Goal: Contribute content: Contribute content

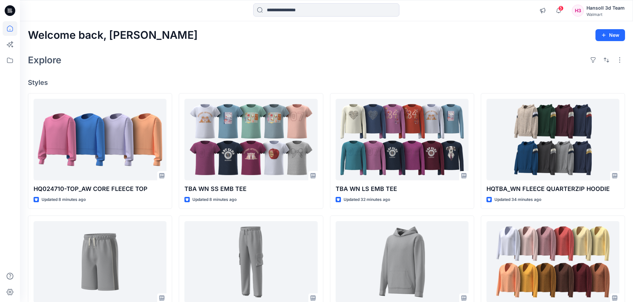
click at [207, 64] on div "Explore" at bounding box center [326, 60] width 597 height 16
click at [225, 52] on div "Explore" at bounding box center [326, 60] width 597 height 16
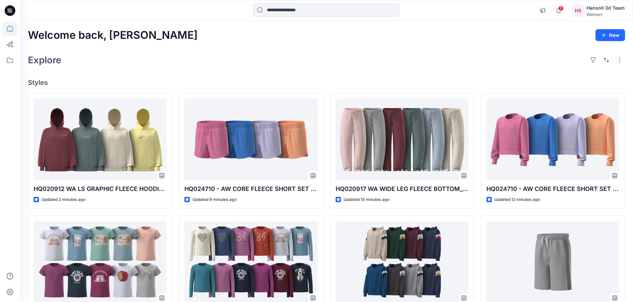
click at [219, 58] on div "Explore" at bounding box center [326, 60] width 597 height 16
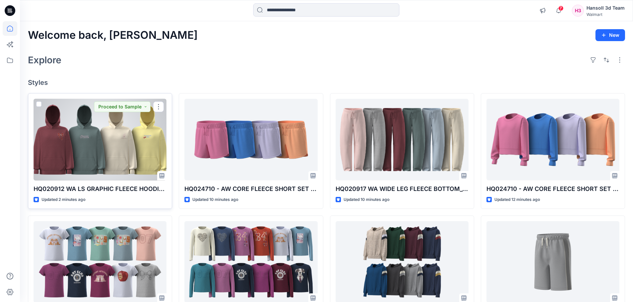
click at [113, 134] on div at bounding box center [100, 140] width 133 height 82
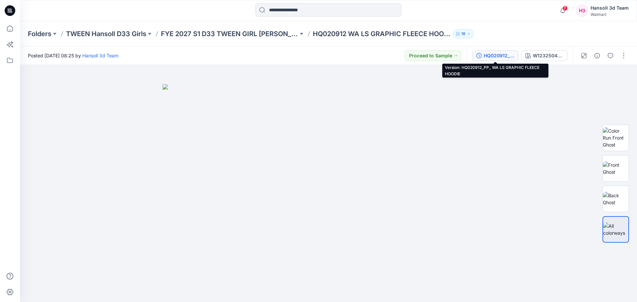
click at [509, 56] on div "HQ020912_PP_ WA LS GRAPHIC FLEECE HOODIE" at bounding box center [499, 55] width 31 height 7
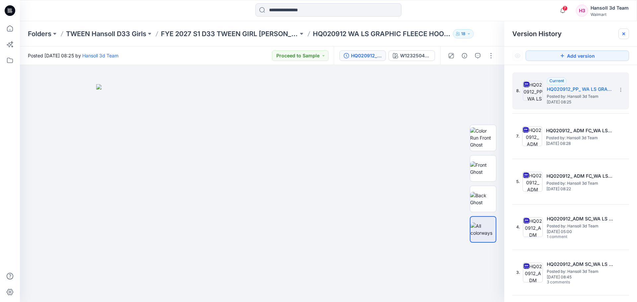
click at [622, 33] on icon at bounding box center [624, 33] width 5 height 5
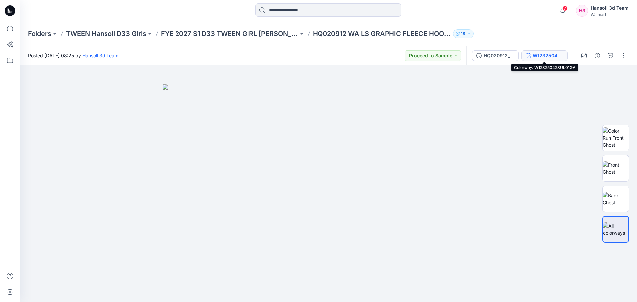
click at [539, 57] on div "W123250428UL01GA" at bounding box center [548, 55] width 31 height 7
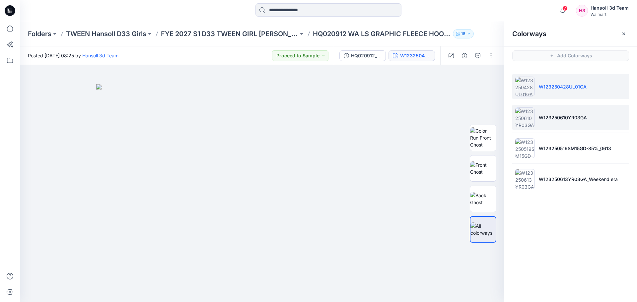
click at [578, 114] on p "W123250610YR03GA" at bounding box center [563, 117] width 48 height 7
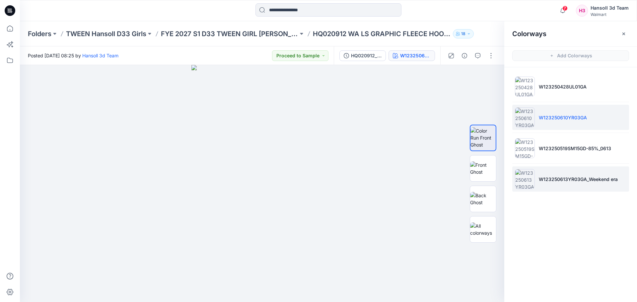
click at [571, 178] on p "W123250613YR03GA_Weekend era" at bounding box center [578, 179] width 79 height 7
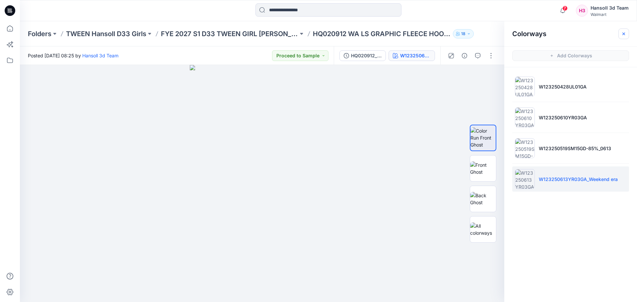
click at [627, 32] on icon "button" at bounding box center [624, 33] width 5 height 5
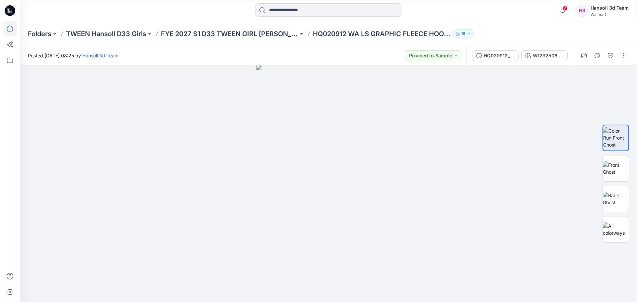
click at [12, 29] on icon at bounding box center [10, 28] width 15 height 15
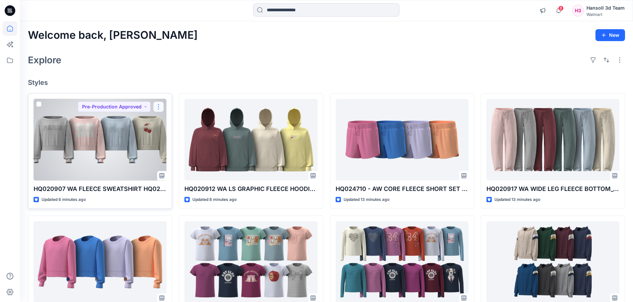
click at [160, 105] on button "button" at bounding box center [158, 107] width 11 height 11
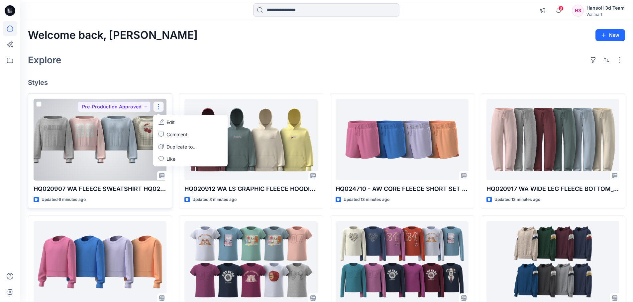
click at [161, 122] on icon "button" at bounding box center [160, 122] width 5 height 5
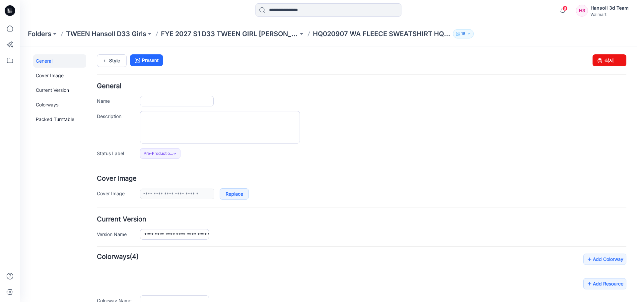
type input "**********"
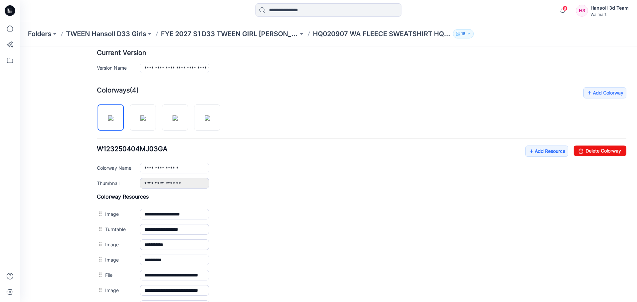
scroll to position [199, 0]
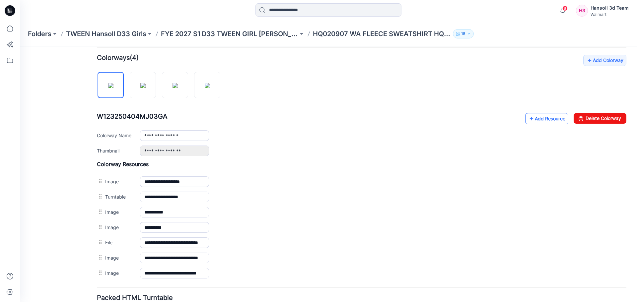
click at [538, 122] on link "Add Resource" at bounding box center [547, 118] width 43 height 11
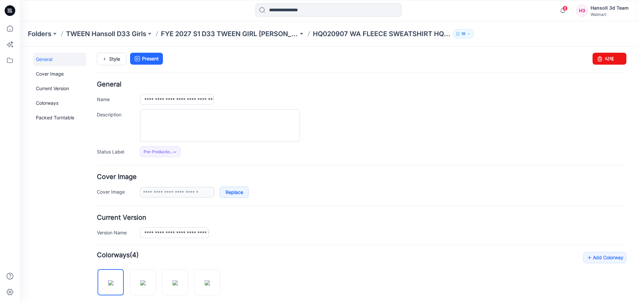
scroll to position [0, 0]
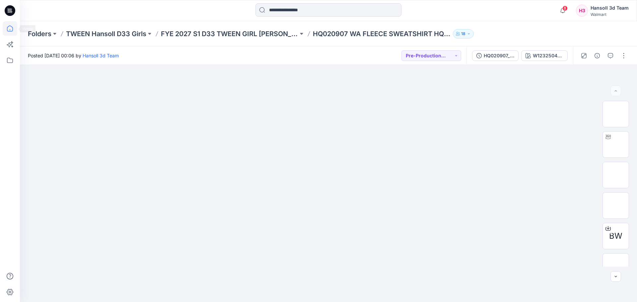
click at [9, 28] on icon at bounding box center [10, 28] width 15 height 15
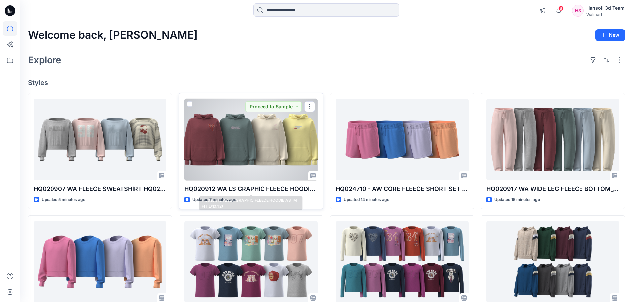
click at [257, 191] on p "HQ020912 WA LS GRAPHIC FLEECE HOODIE ASTM FIT L(10/12)" at bounding box center [250, 189] width 133 height 9
click at [261, 159] on div at bounding box center [250, 140] width 133 height 82
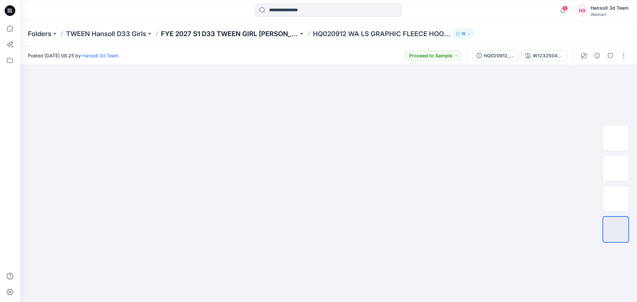
click at [257, 34] on p "FYE 2027 S1 D33 TWEEN GIRL [PERSON_NAME]" at bounding box center [229, 33] width 137 height 9
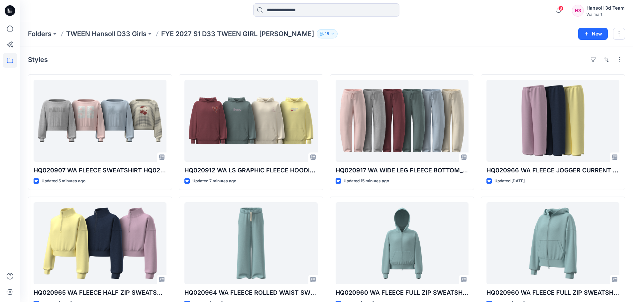
click at [330, 61] on div "Styles" at bounding box center [326, 59] width 597 height 11
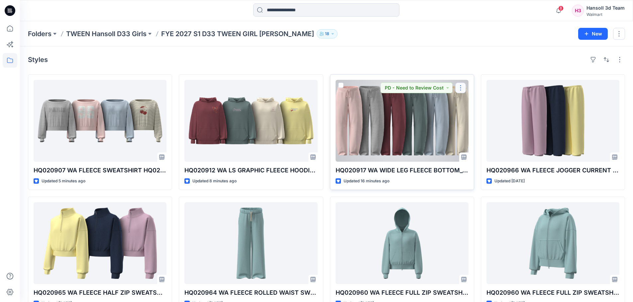
click at [461, 87] on button "button" at bounding box center [460, 88] width 11 height 11
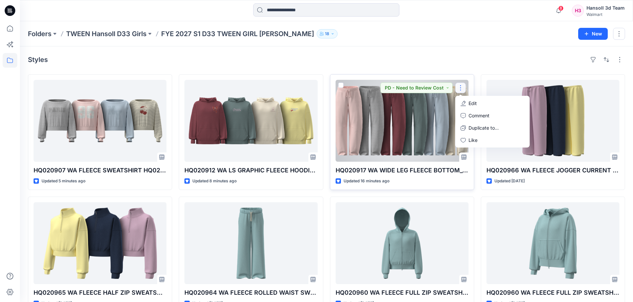
click at [462, 103] on icon "button" at bounding box center [462, 103] width 5 height 5
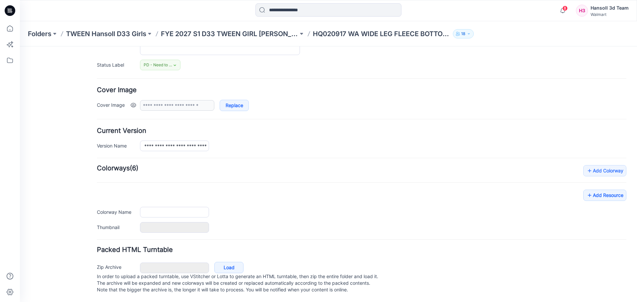
type input "**********"
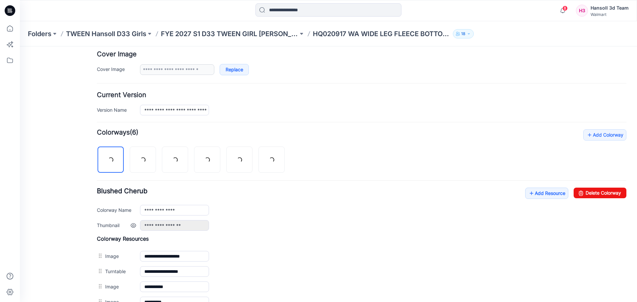
scroll to position [162, 0]
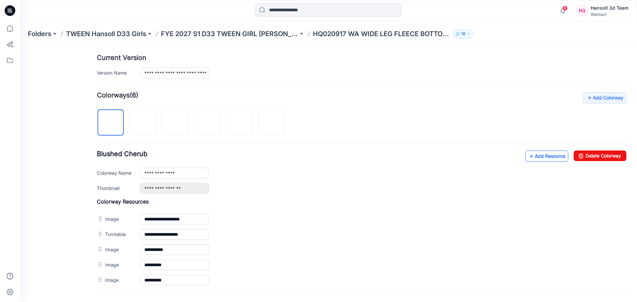
click at [550, 159] on link "Add Resource" at bounding box center [547, 156] width 43 height 11
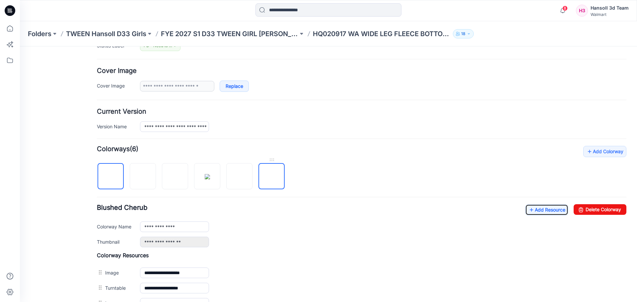
scroll to position [106, 0]
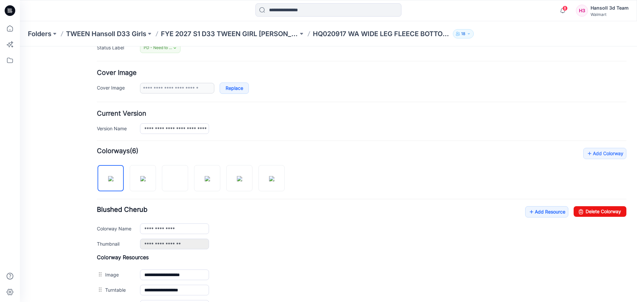
click at [303, 124] on div "**********" at bounding box center [383, 129] width 487 height 11
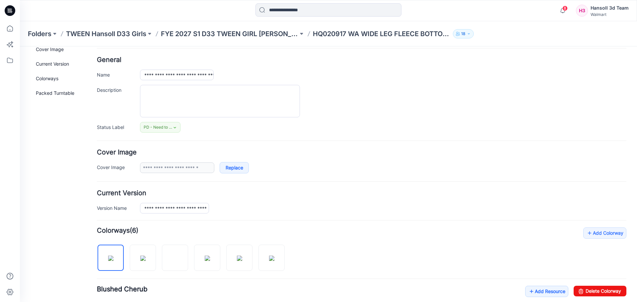
scroll to position [0, 0]
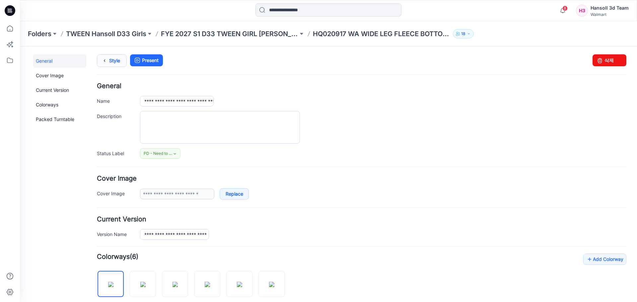
click at [105, 61] on icon at bounding box center [104, 61] width 9 height 12
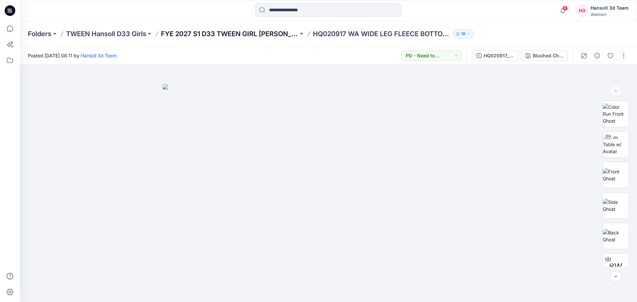
click at [240, 32] on p "FYE 2027 S1 D33 TWEEN GIRL [PERSON_NAME]" at bounding box center [229, 33] width 137 height 9
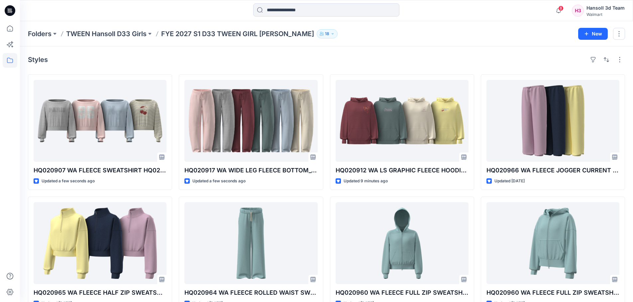
click at [349, 57] on div "Styles" at bounding box center [326, 59] width 597 height 11
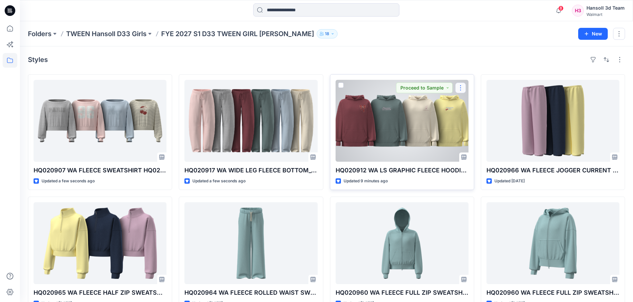
click at [461, 90] on button "button" at bounding box center [460, 88] width 11 height 11
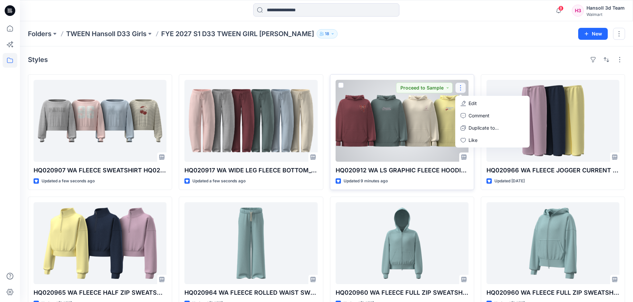
click at [466, 102] on button "Edit" at bounding box center [492, 103] width 72 height 12
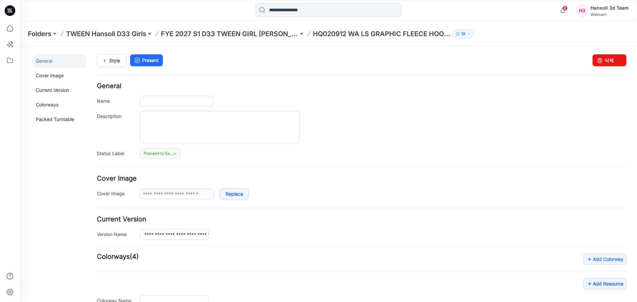
type input "**********"
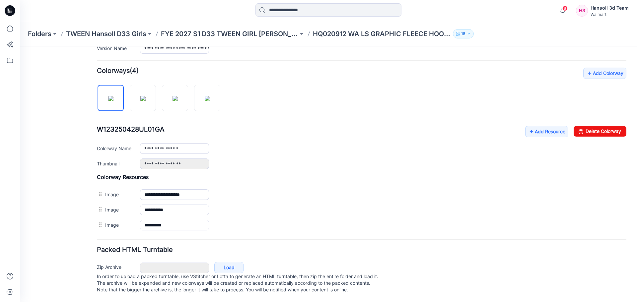
scroll to position [193, 0]
click at [543, 128] on link "Add Resource" at bounding box center [547, 131] width 43 height 11
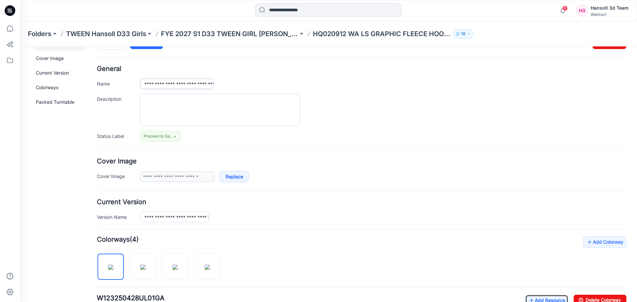
scroll to position [0, 0]
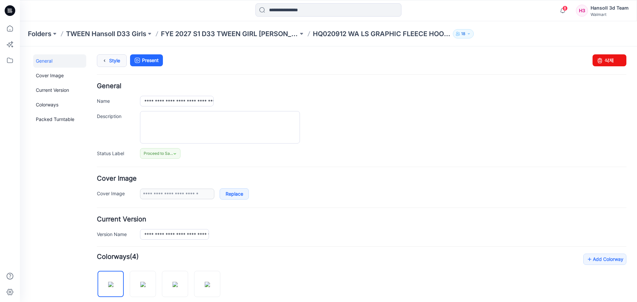
click at [104, 63] on icon at bounding box center [104, 61] width 9 height 12
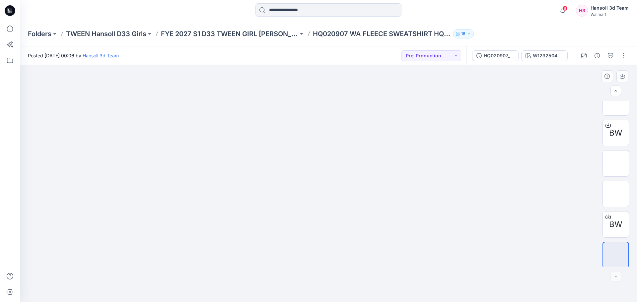
scroll to position [105, 0]
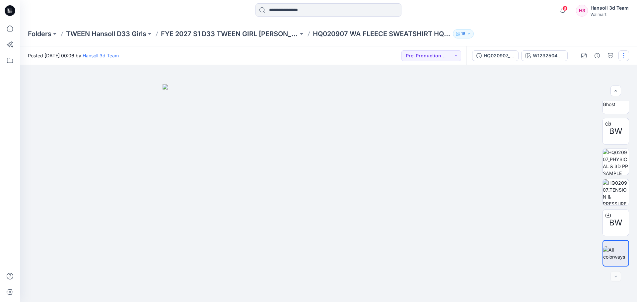
click at [622, 55] on button "button" at bounding box center [624, 55] width 11 height 11
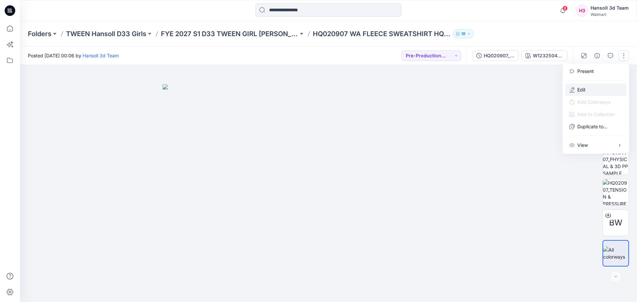
click at [585, 94] on button "Edit" at bounding box center [596, 90] width 61 height 12
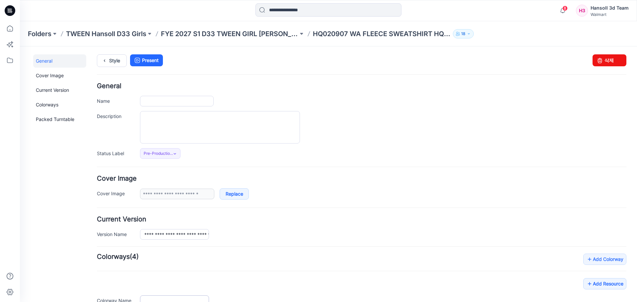
type input "**********"
click at [586, 113] on div at bounding box center [383, 127] width 487 height 33
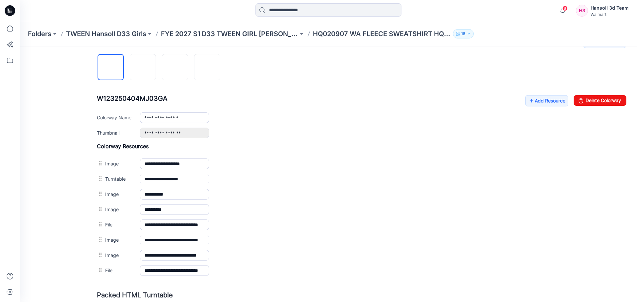
scroll to position [269, 0]
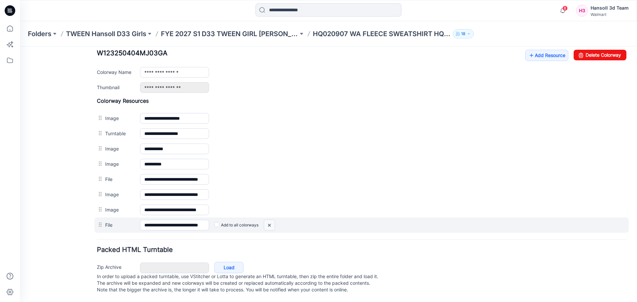
drag, startPoint x: 380, startPoint y: 74, endPoint x: 272, endPoint y: 217, distance: 179.0
click at [272, 220] on img at bounding box center [269, 225] width 11 height 11
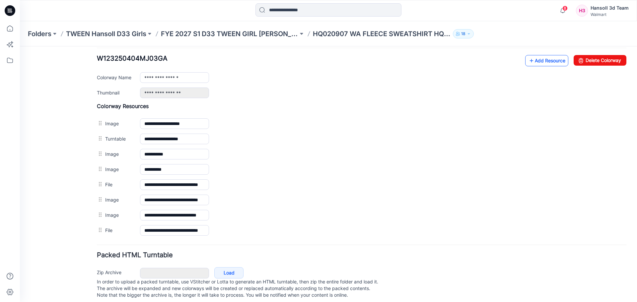
scroll to position [236, 0]
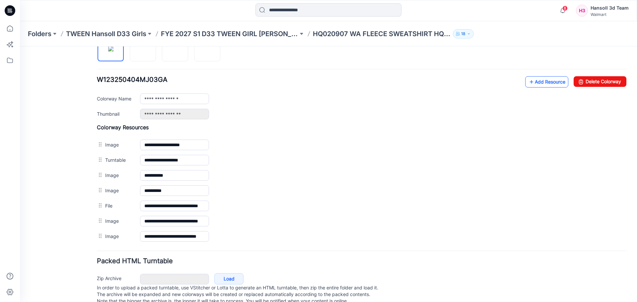
click at [551, 84] on link "Add Resource" at bounding box center [547, 81] width 43 height 11
click at [299, 92] on div "**********" at bounding box center [362, 97] width 530 height 43
click at [537, 81] on link "Add Resource" at bounding box center [547, 81] width 43 height 11
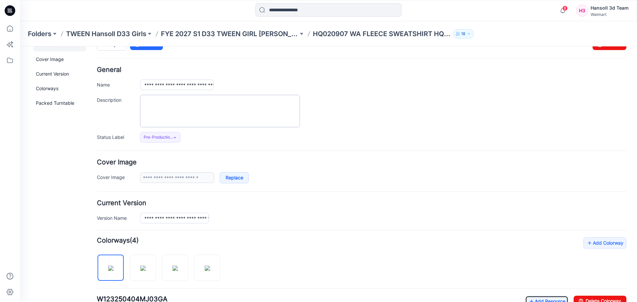
scroll to position [0, 0]
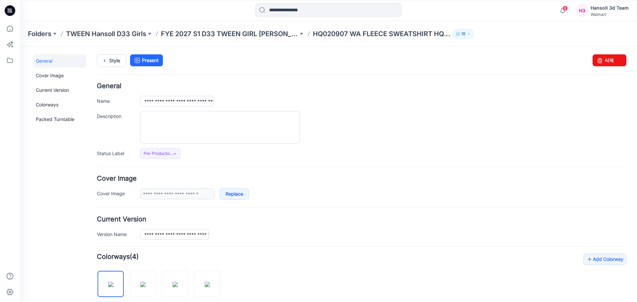
click at [260, 83] on div "Style Present Changes Saved 삭제" at bounding box center [362, 68] width 530 height 29
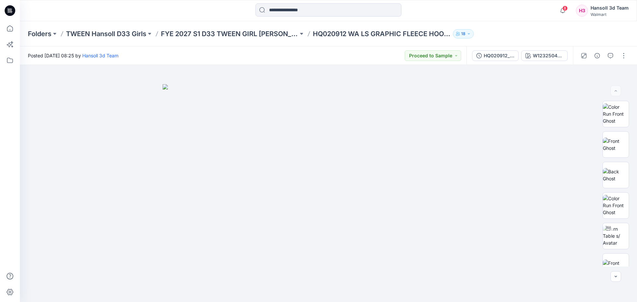
click at [302, 50] on div "Posted Thursday, September 25, 2025 08:25 by Hansoll 3d Team Proceed to Sample" at bounding box center [243, 55] width 447 height 18
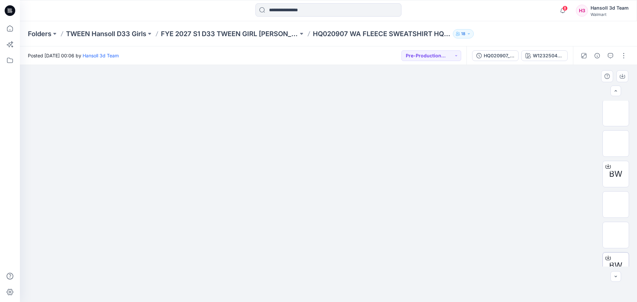
scroll to position [105, 0]
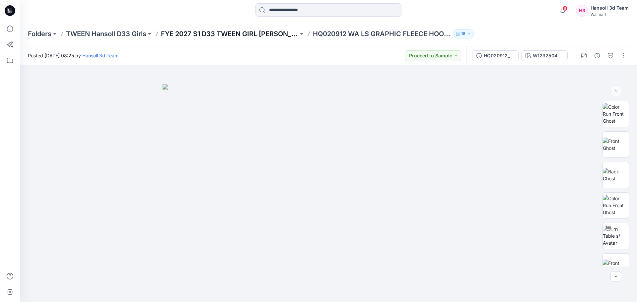
click at [203, 34] on p "FYE 2027 S1 D33 TWEEN GIRL [PERSON_NAME]" at bounding box center [229, 33] width 137 height 9
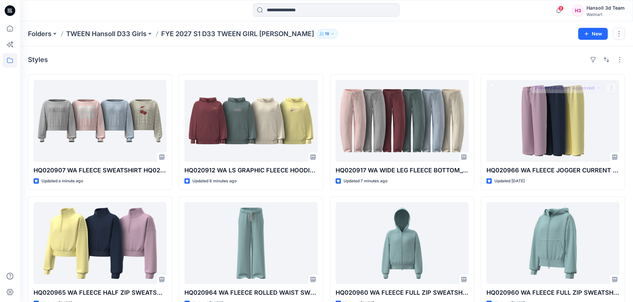
click at [522, 62] on div "Styles" at bounding box center [326, 59] width 597 height 11
